Goal: Task Accomplishment & Management: Manage account settings

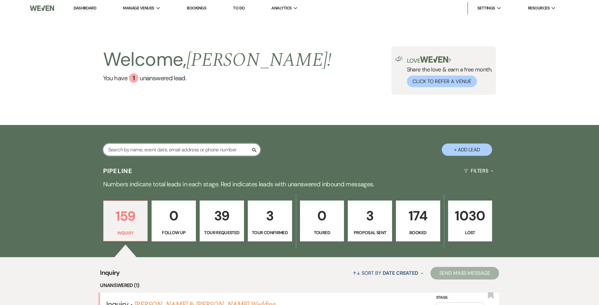
click at [163, 148] on input "text" at bounding box center [181, 149] width 157 height 12
type input "[PERSON_NAME]"
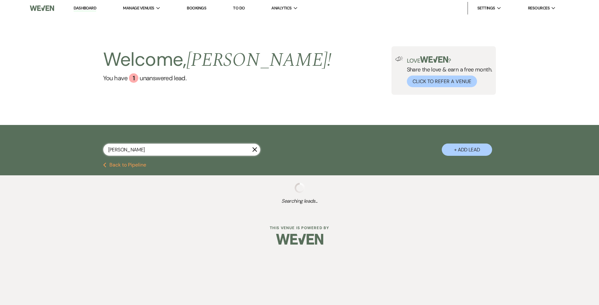
select select "8"
select select "5"
select select "8"
select select "5"
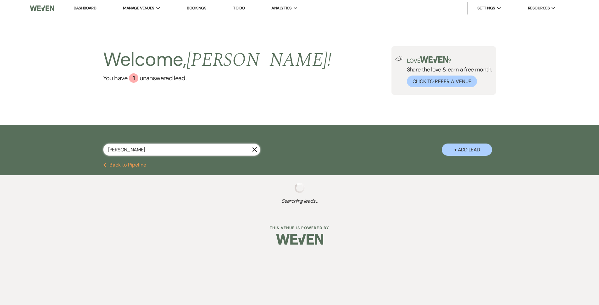
select select "8"
select select "5"
select select "8"
select select "5"
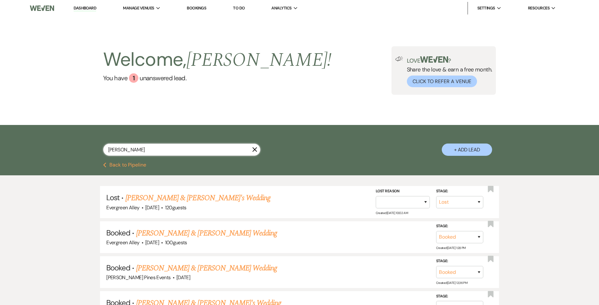
select select "8"
select select "5"
type input "M"
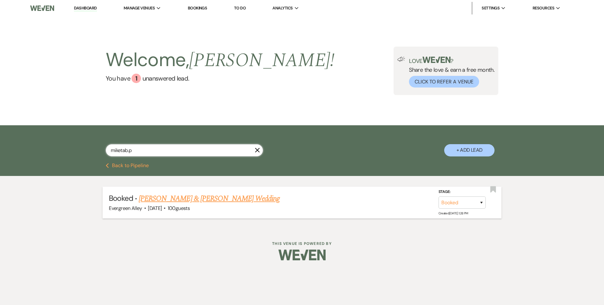
type input "miketab.p"
click at [197, 199] on link "[PERSON_NAME] & [PERSON_NAME] Wedding" at bounding box center [209, 198] width 141 height 11
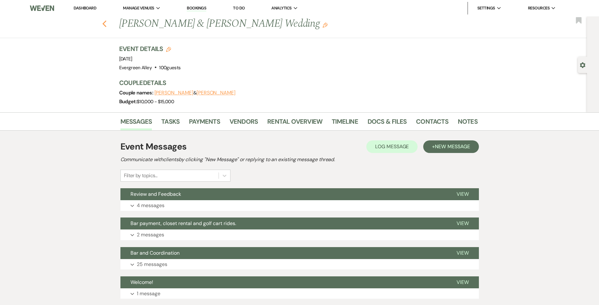
click at [107, 25] on icon "Previous" at bounding box center [104, 24] width 5 height 8
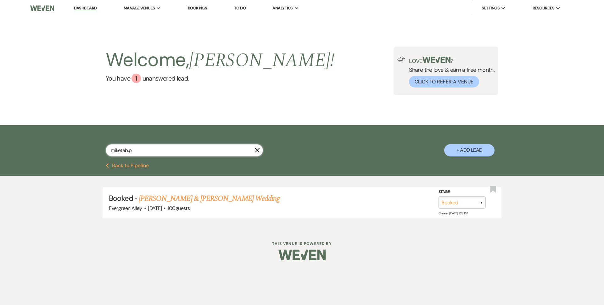
drag, startPoint x: 140, startPoint y: 148, endPoint x: 62, endPoint y: 140, distance: 78.4
click at [62, 140] on div "miketab.p X + Add Lead" at bounding box center [302, 144] width 604 height 38
type input "st"
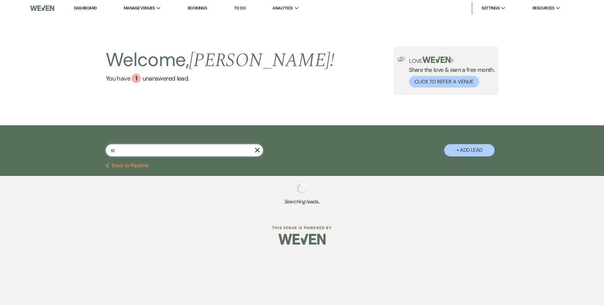
select select "2"
select select "8"
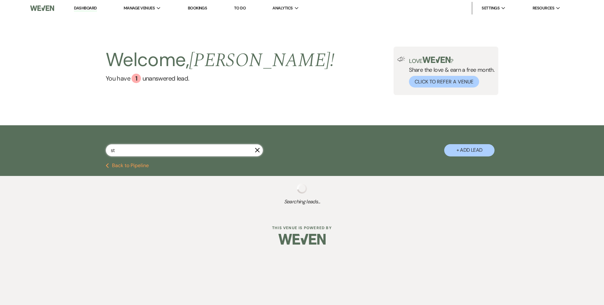
select select "6"
select select "8"
select select "6"
select select "2"
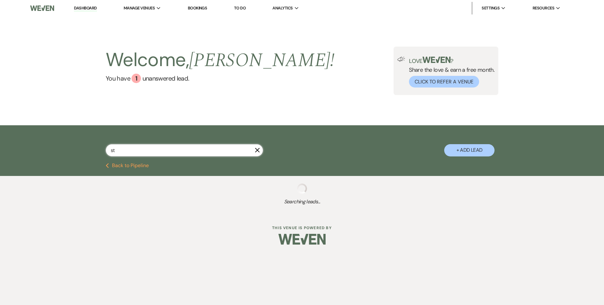
select select "2"
select select "8"
select select "6"
select select "2"
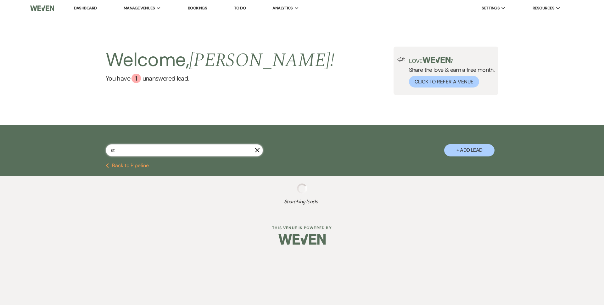
select select "8"
select select "4"
select select "8"
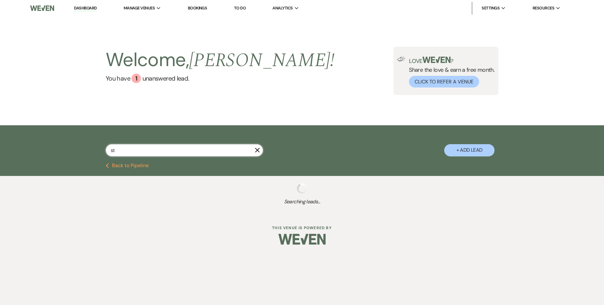
select select "8"
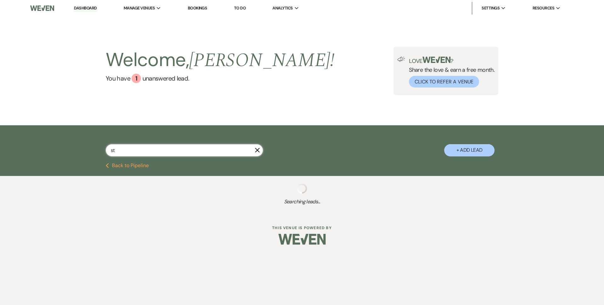
select select "8"
select select "6"
select select "8"
select select "4"
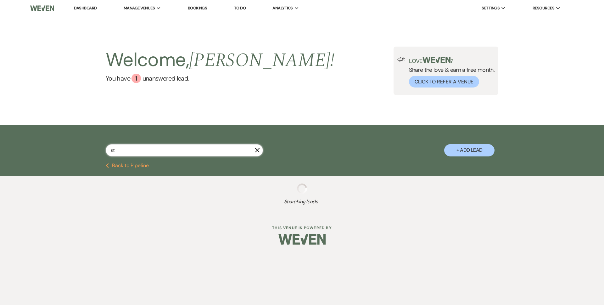
select select "8"
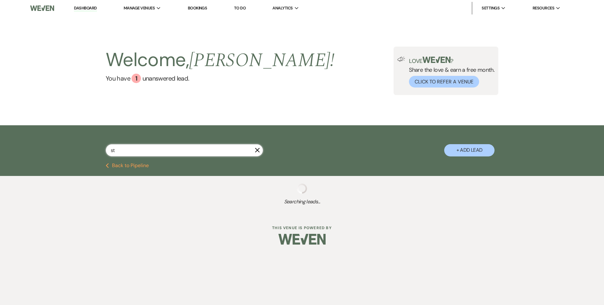
select select "6"
select select "8"
select select "5"
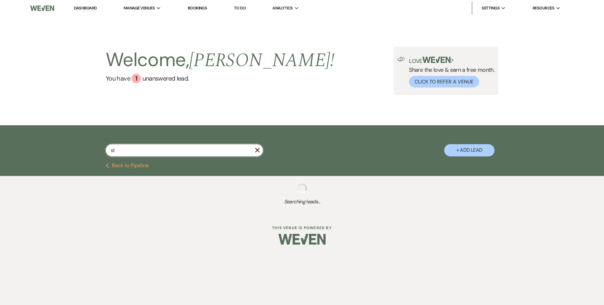
select select "8"
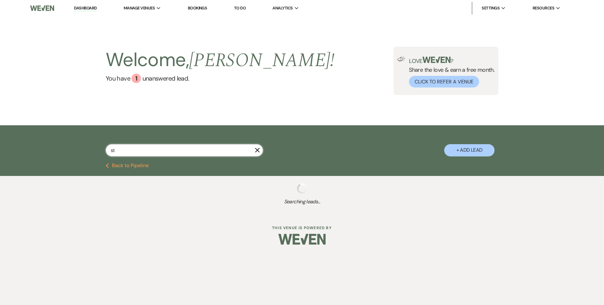
select select "8"
select select "4"
select select "8"
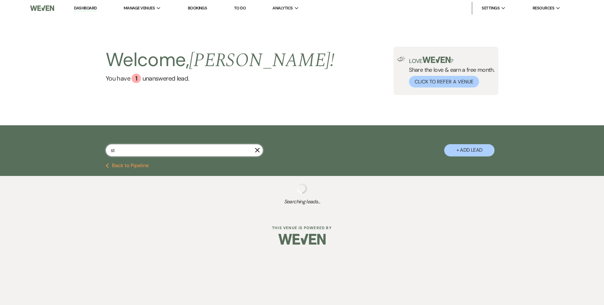
select select "6"
select select "8"
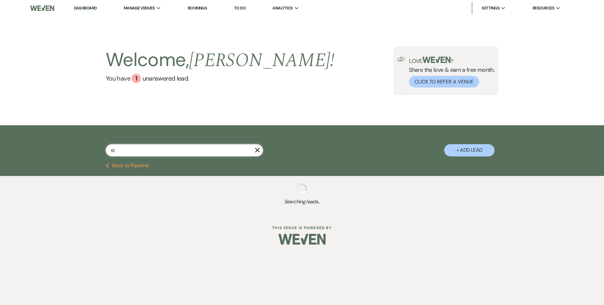
select select "1"
select select "8"
select select "1"
select select "8"
select select "1"
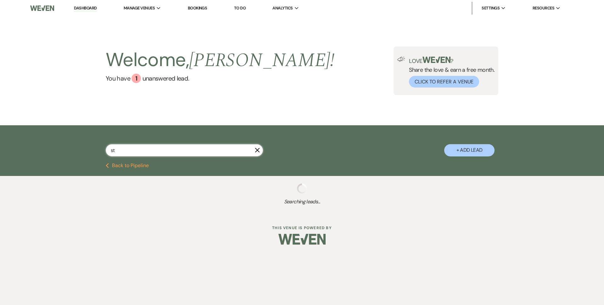
select select "8"
select select "11"
select select "8"
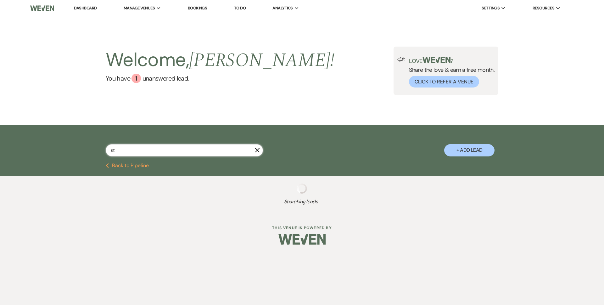
select select "8"
select select "4"
select select "8"
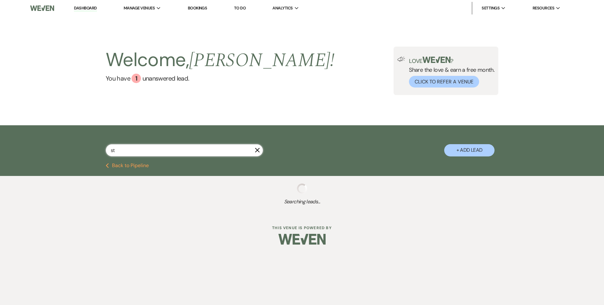
select select "8"
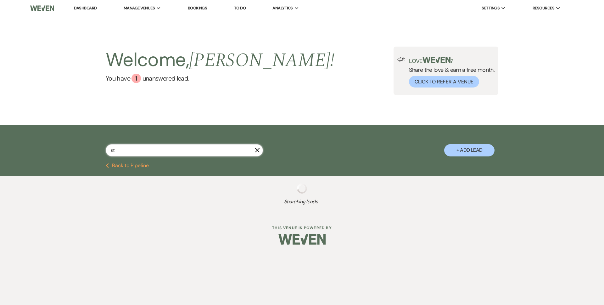
select select "8"
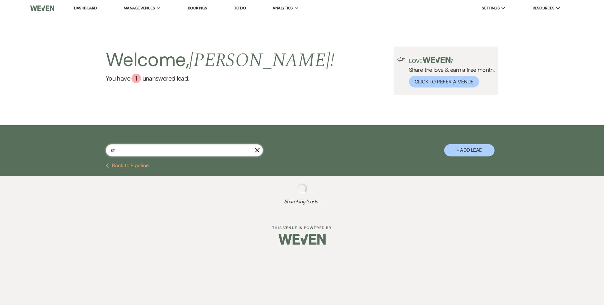
select select "8"
select select "5"
select select "8"
select select "5"
select select "8"
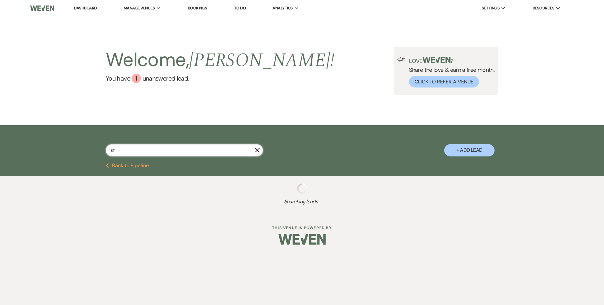
select select "8"
select select "5"
select select "8"
select select "1"
select select "8"
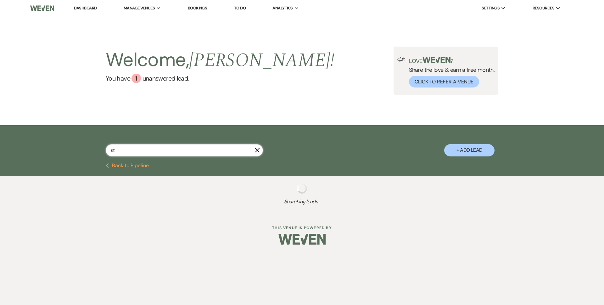
select select "8"
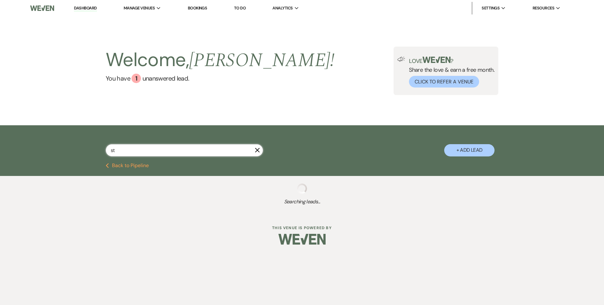
select select "8"
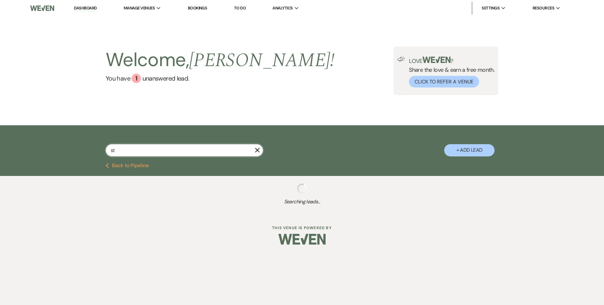
select select "8"
select select "5"
select select "8"
select select "5"
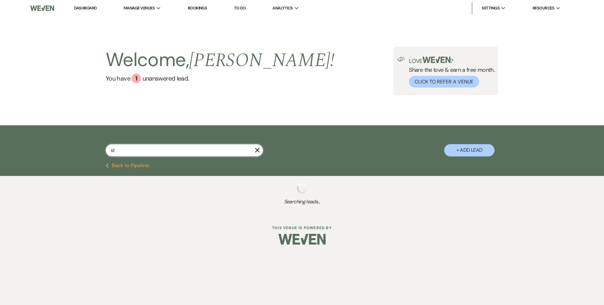
select select "8"
select select "5"
select select "8"
select select "5"
select select "8"
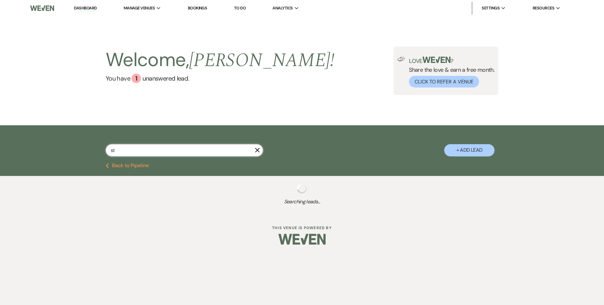
select select "5"
select select "8"
select select "5"
select select "8"
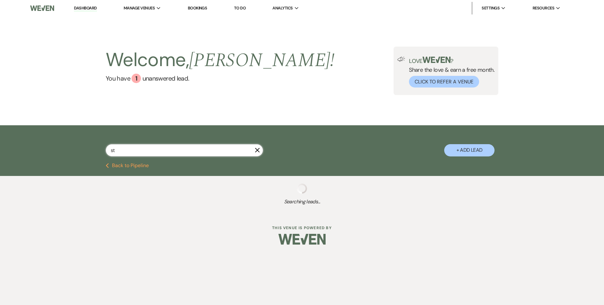
select select "3"
select select "8"
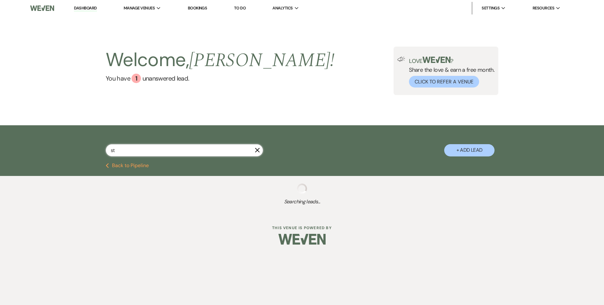
select select "8"
select select "5"
select select "8"
select select "5"
select select "8"
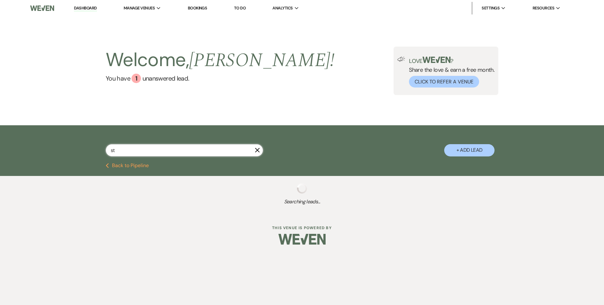
select select "5"
select select "8"
select select "5"
select select "8"
select select "5"
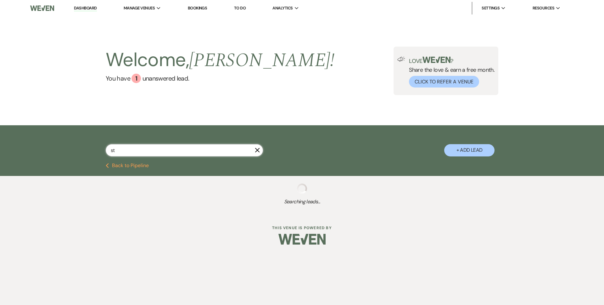
select select "8"
select select "5"
select select "8"
select select "5"
select select "8"
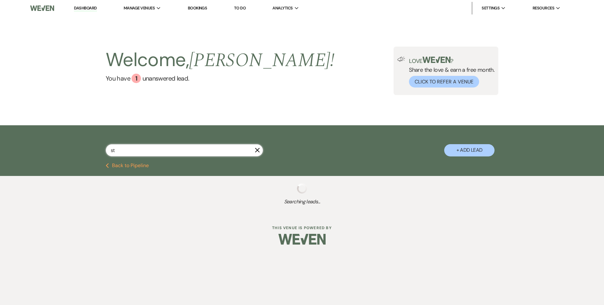
select select "5"
select select "8"
select select "5"
select select "8"
select select "5"
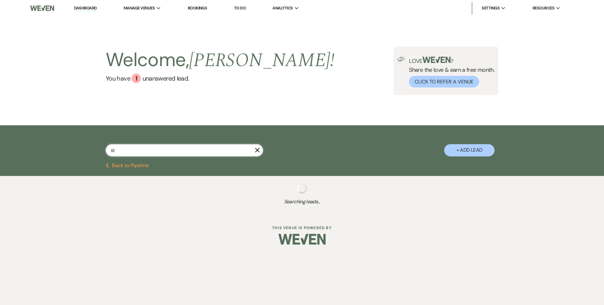
select select "8"
select select "5"
select select "8"
select select "5"
select select "8"
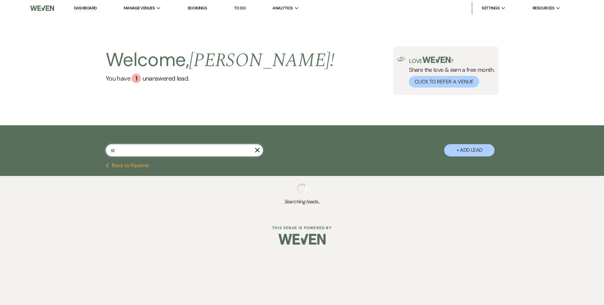
select select "5"
select select "8"
select select "5"
select select "8"
select select "5"
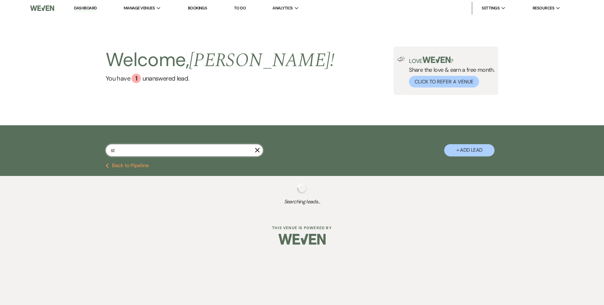
select select "8"
select select "5"
select select "8"
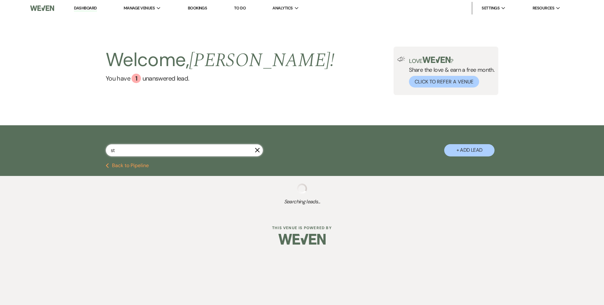
select select "5"
select select "8"
select select "5"
select select "8"
select select "5"
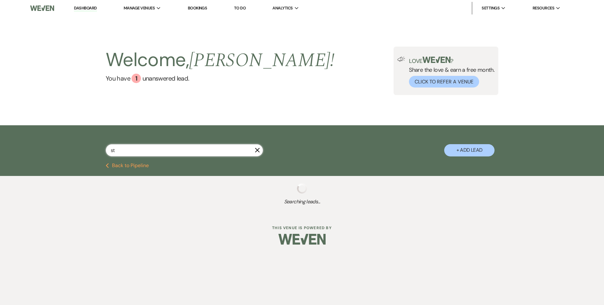
select select "8"
select select "4"
select select "8"
select select "5"
select select "8"
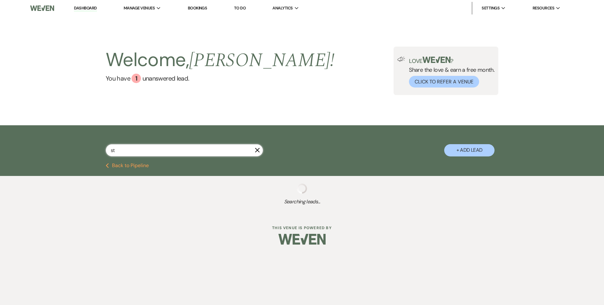
select select "5"
select select "8"
select select "5"
select select "8"
select select "11"
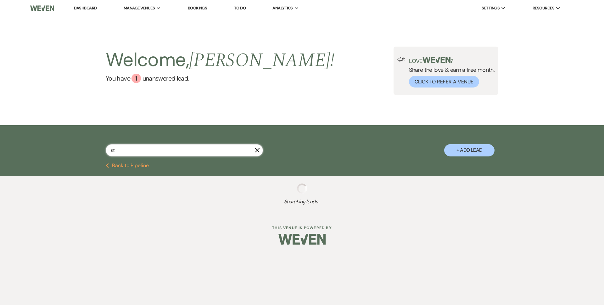
select select "8"
select select "4"
select select "8"
select select "5"
select select "8"
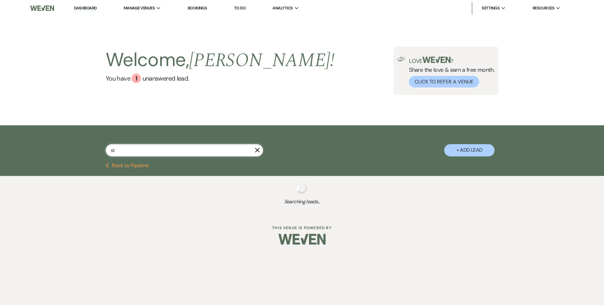
select select "5"
select select "8"
select select "5"
select select "8"
select select "5"
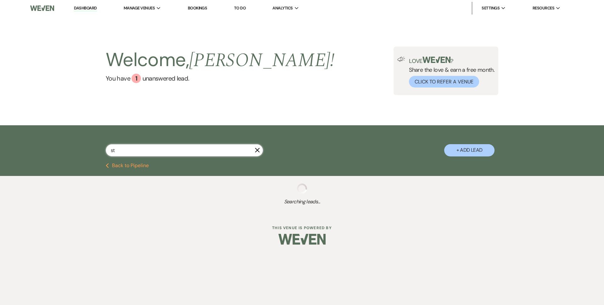
select select "8"
select select "4"
select select "8"
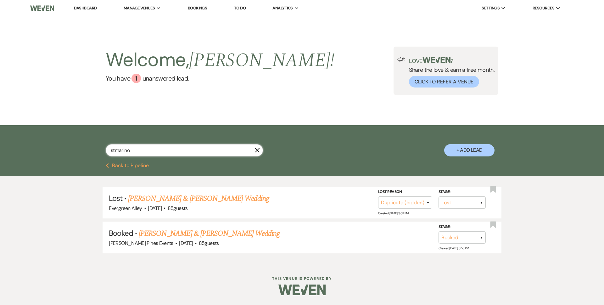
click at [260, 147] on input "stmarino" at bounding box center [184, 150] width 157 height 12
click at [257, 150] on use "button" at bounding box center [257, 150] width 5 height 5
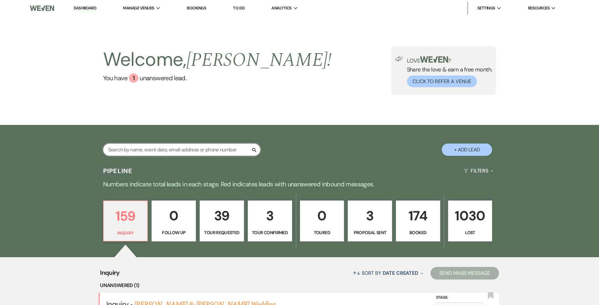
click at [220, 153] on input "text" at bounding box center [181, 149] width 157 height 12
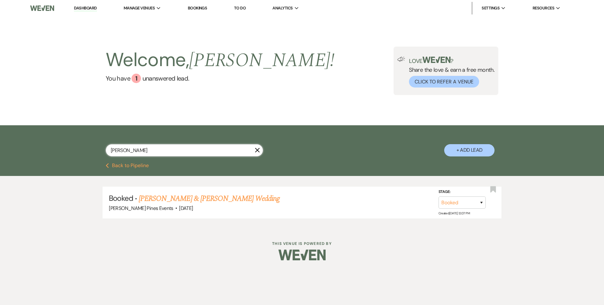
drag, startPoint x: 135, startPoint y: 147, endPoint x: 62, endPoint y: 147, distance: 72.9
click at [65, 149] on div "[PERSON_NAME] X + Add Lead" at bounding box center [302, 144] width 604 height 38
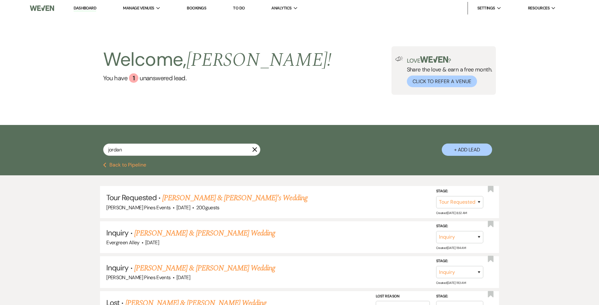
click at [85, 12] on li "Dashboard" at bounding box center [84, 8] width 29 height 13
click at [85, 10] on link "Dashboard" at bounding box center [85, 8] width 23 height 6
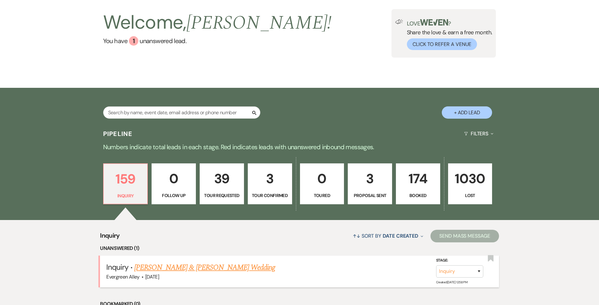
scroll to position [126, 0]
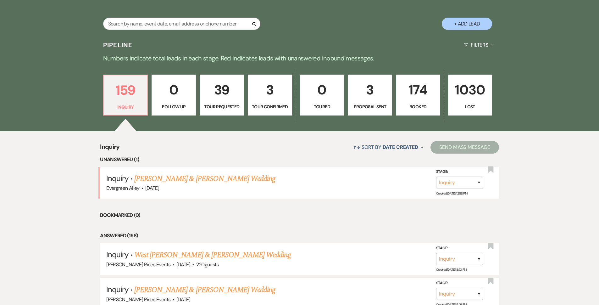
click at [371, 97] on p "3" at bounding box center [370, 89] width 36 height 21
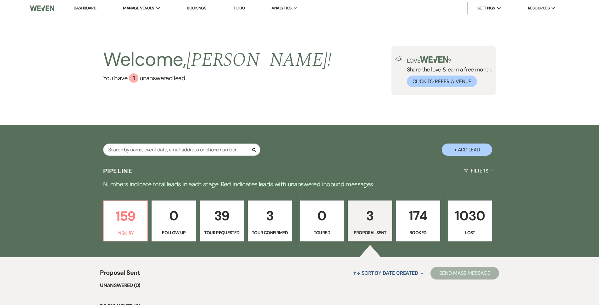
click at [193, 6] on link "Bookings" at bounding box center [196, 7] width 19 height 5
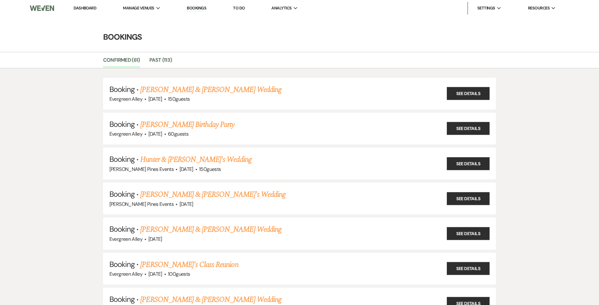
click at [86, 5] on li "Dashboard" at bounding box center [84, 8] width 29 height 13
click at [88, 9] on link "Dashboard" at bounding box center [85, 7] width 23 height 5
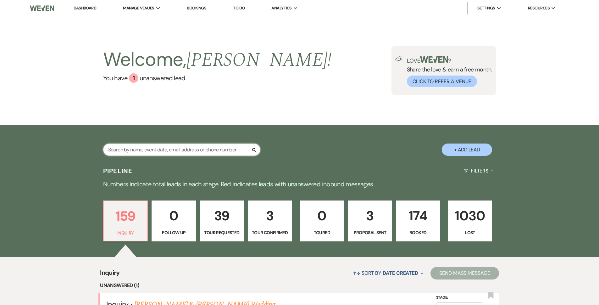
click at [170, 148] on input "text" at bounding box center [181, 149] width 157 height 12
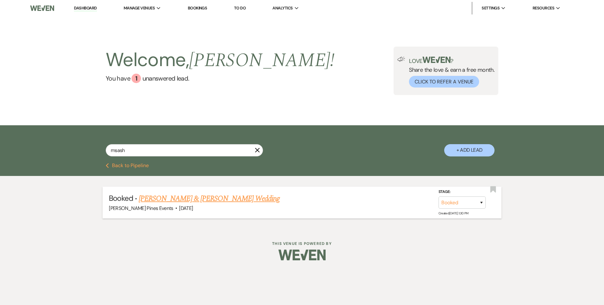
click at [195, 197] on link "[PERSON_NAME] & [PERSON_NAME] Wedding" at bounding box center [209, 198] width 141 height 11
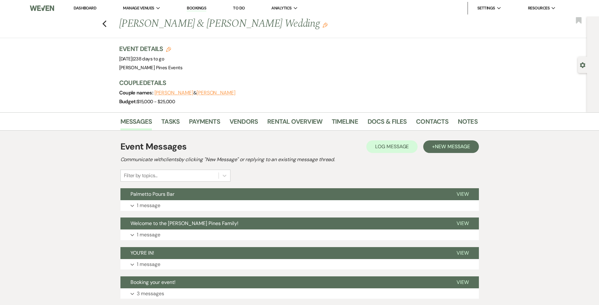
click at [103, 23] on div "Previous [PERSON_NAME] & [PERSON_NAME] Wedding Edit Bookmark" at bounding box center [292, 27] width 590 height 22
click at [106, 22] on use "button" at bounding box center [104, 23] width 4 height 7
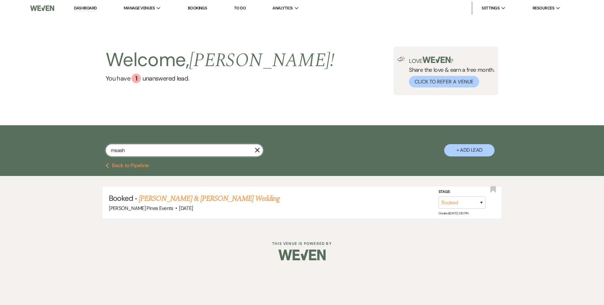
drag, startPoint x: 165, startPoint y: 148, endPoint x: 74, endPoint y: 141, distance: 91.1
click at [74, 141] on div "msash X + Add Lead" at bounding box center [302, 144] width 604 height 38
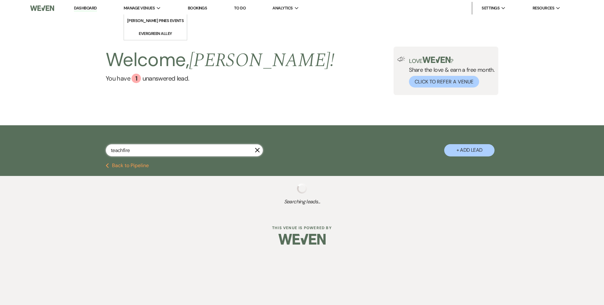
click at [163, 151] on input "teachfire" at bounding box center [184, 150] width 157 height 12
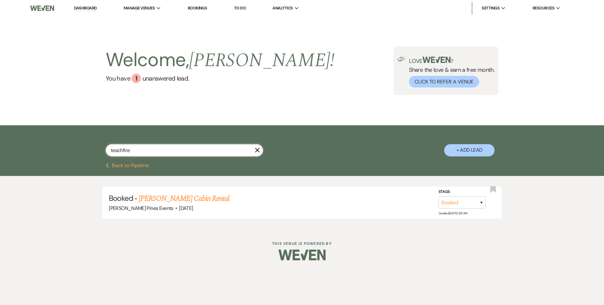
drag, startPoint x: 165, startPoint y: 148, endPoint x: 6, endPoint y: 142, distance: 159.8
click at [3, 145] on div "teachfire X + Add Lead" at bounding box center [302, 144] width 604 height 38
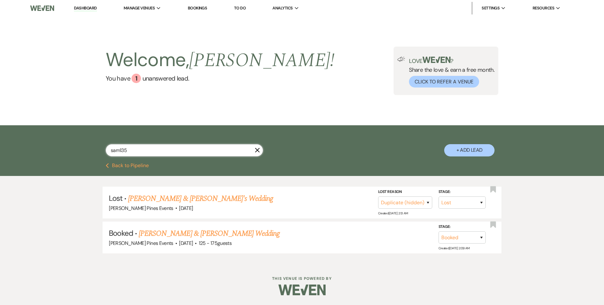
drag, startPoint x: 160, startPoint y: 152, endPoint x: 59, endPoint y: 144, distance: 101.2
click at [58, 145] on div "sam135 X + Add Lead" at bounding box center [302, 144] width 604 height 38
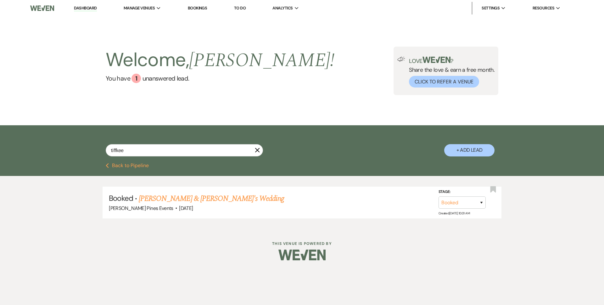
click at [87, 9] on link "Dashboard" at bounding box center [85, 8] width 23 height 6
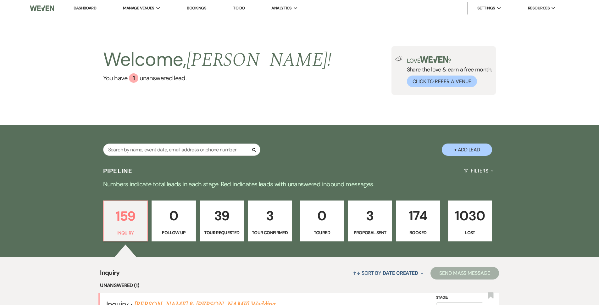
click at [355, 224] on p "3" at bounding box center [370, 215] width 36 height 21
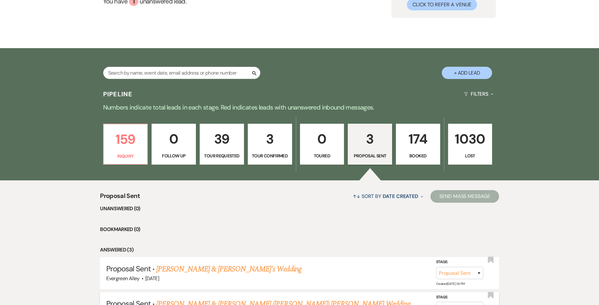
scroll to position [182, 0]
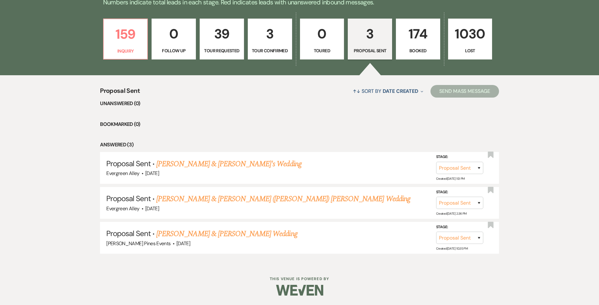
click at [405, 52] on p "Booked" at bounding box center [418, 50] width 36 height 7
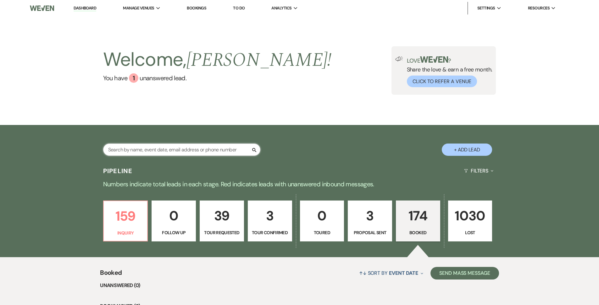
click at [158, 149] on input "text" at bounding box center [181, 149] width 157 height 12
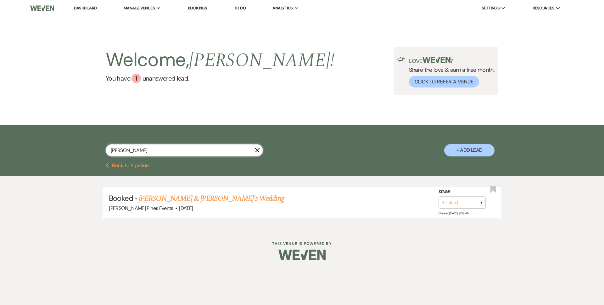
drag, startPoint x: 179, startPoint y: 148, endPoint x: 35, endPoint y: 145, distance: 143.7
click at [39, 148] on div "[PERSON_NAME] + Add Lead" at bounding box center [302, 144] width 604 height 38
click at [153, 31] on li "Evergreen Alley" at bounding box center [155, 33] width 57 height 6
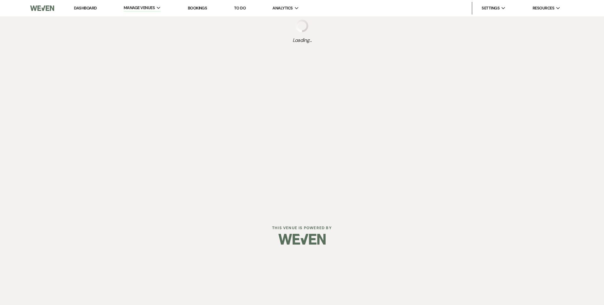
click at [197, 7] on link "Bookings" at bounding box center [197, 7] width 19 height 5
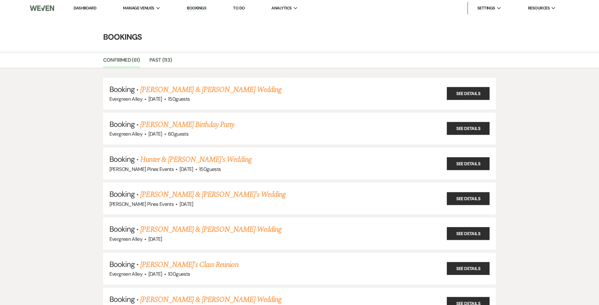
click at [81, 8] on link "Dashboard" at bounding box center [85, 7] width 23 height 5
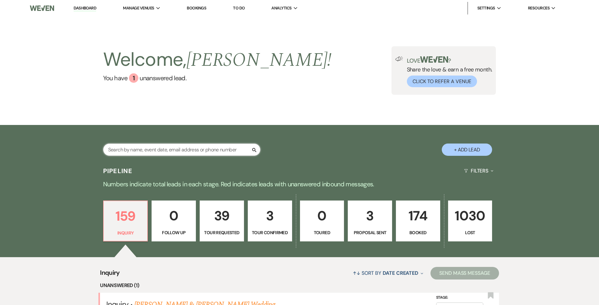
click at [179, 146] on input "text" at bounding box center [181, 149] width 157 height 12
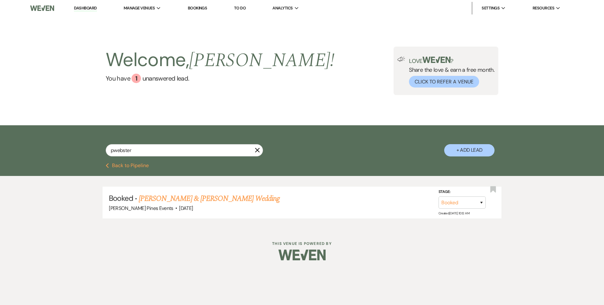
click at [200, 9] on link "Bookings" at bounding box center [197, 7] width 19 height 5
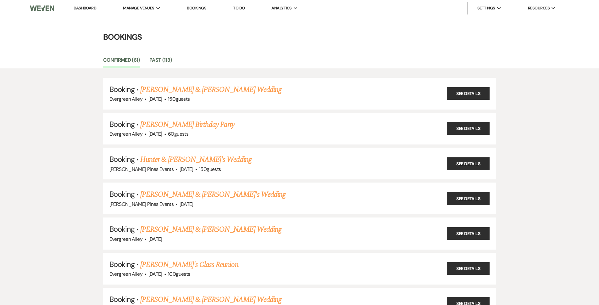
click at [80, 8] on link "Dashboard" at bounding box center [85, 7] width 23 height 5
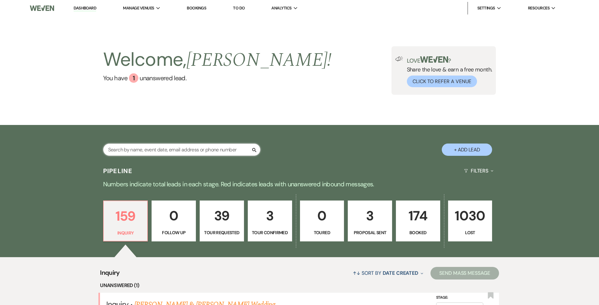
click at [177, 154] on input "text" at bounding box center [181, 149] width 157 height 12
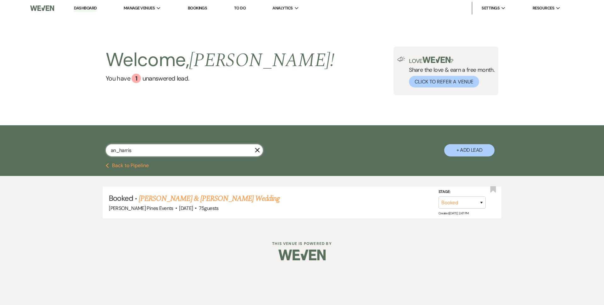
drag, startPoint x: 207, startPoint y: 151, endPoint x: 52, endPoint y: 156, distance: 155.4
click at [52, 156] on div "an_harris X + Add Lead" at bounding box center [302, 144] width 604 height 38
drag, startPoint x: 196, startPoint y: 149, endPoint x: 1, endPoint y: 142, distance: 195.0
click at [0, 143] on div "allstars2014 X + Add Lead" at bounding box center [302, 144] width 604 height 38
